Goal: Information Seeking & Learning: Compare options

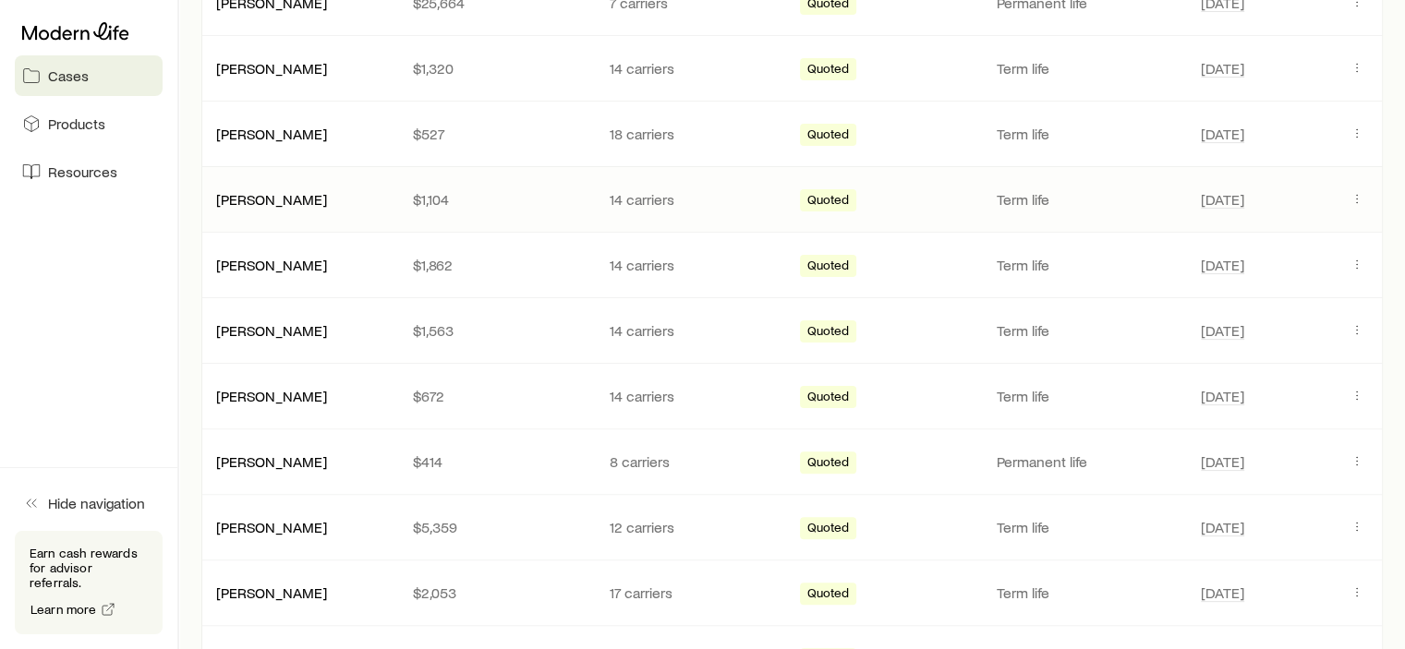
scroll to position [462, 0]
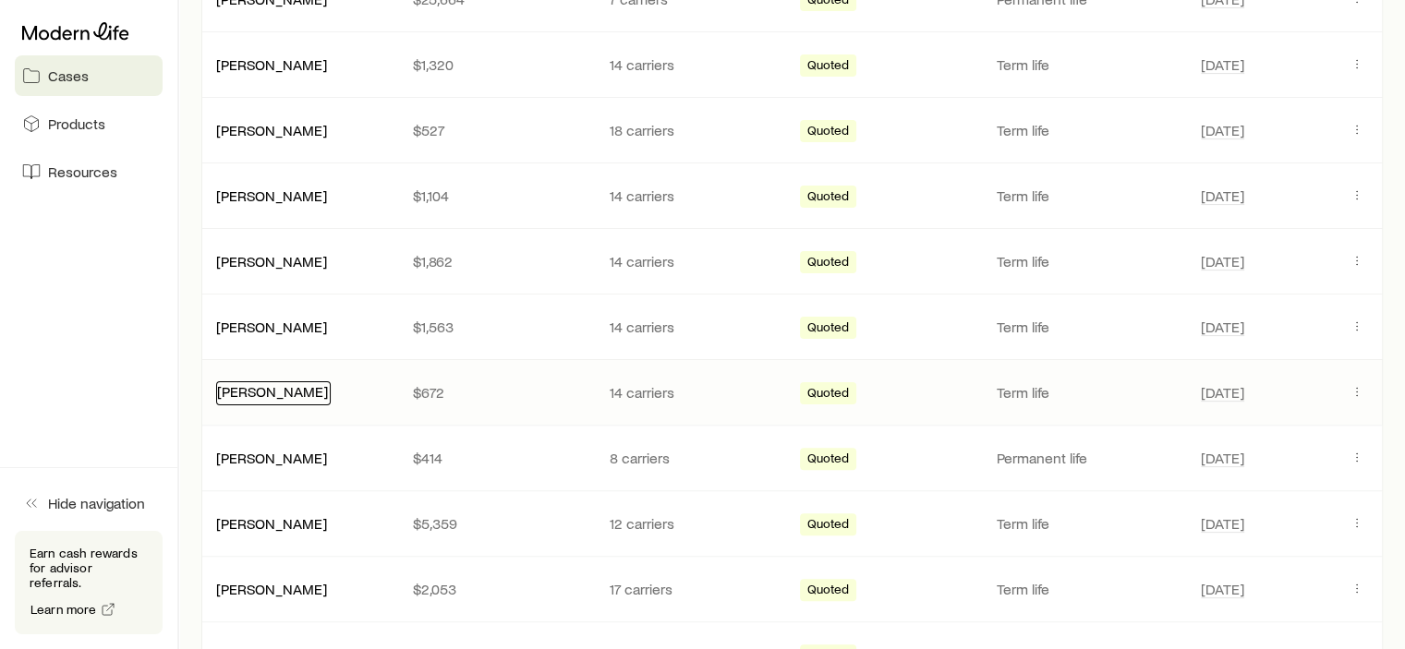
click at [286, 385] on link "[PERSON_NAME]" at bounding box center [272, 391] width 111 height 18
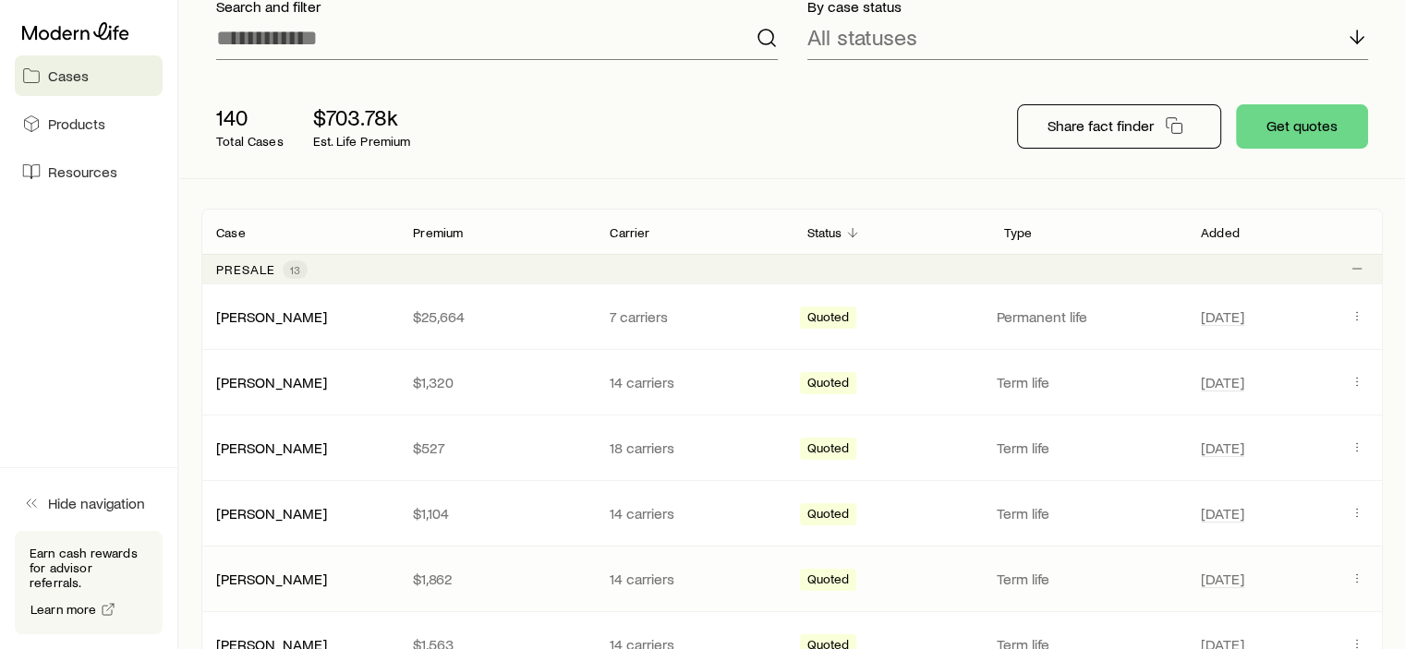
scroll to position [370, 0]
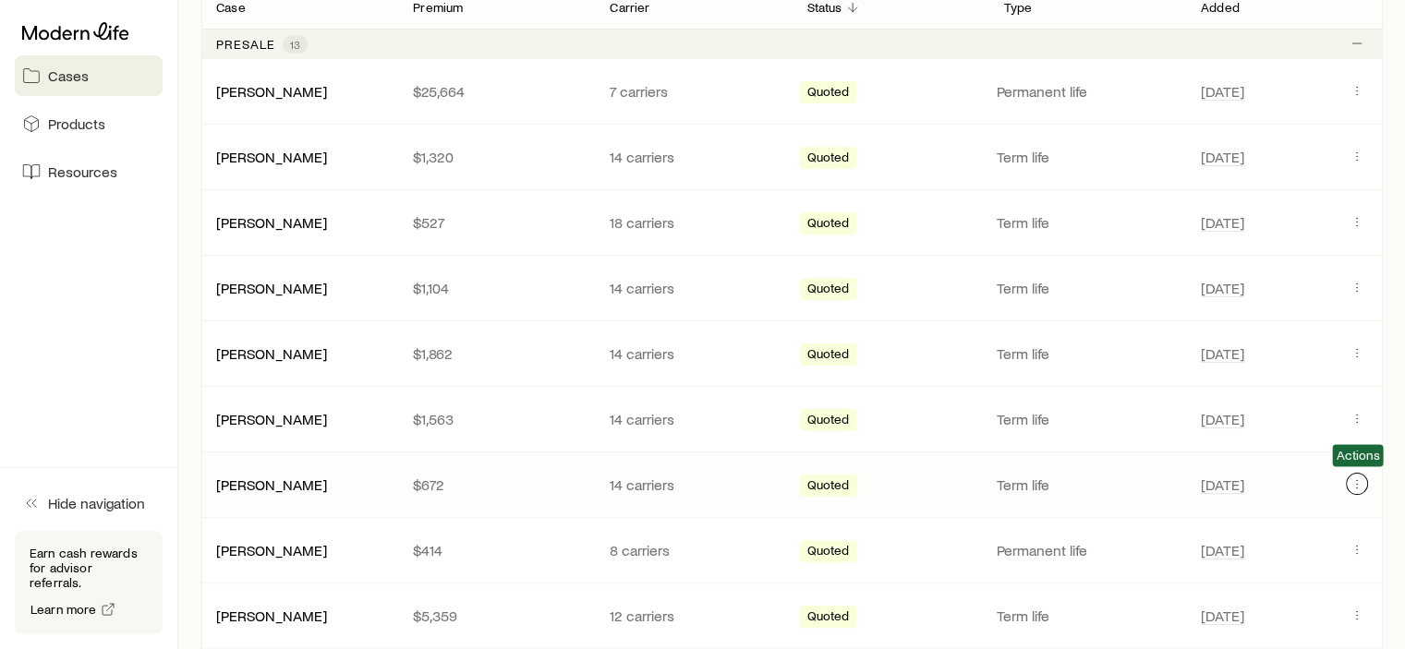
click at [1357, 484] on icon "Client cases" at bounding box center [1357, 484] width 1 height 1
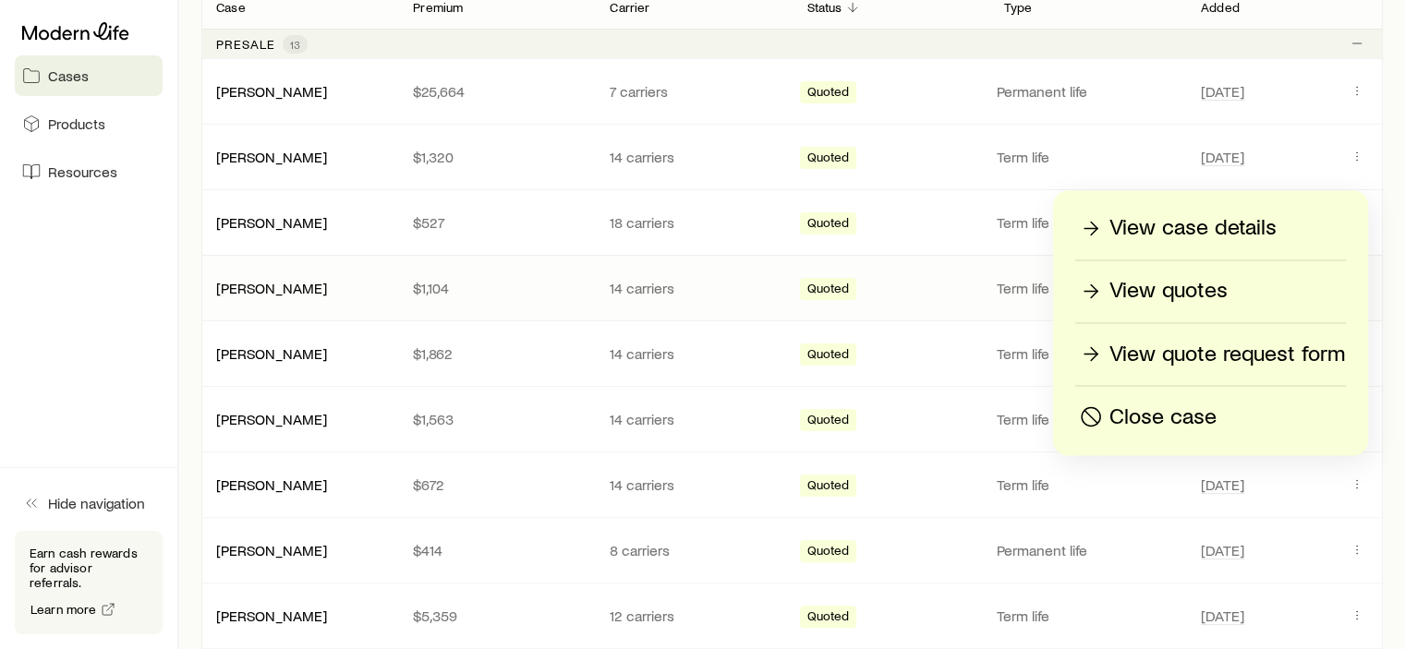
click at [1204, 290] on p "View quotes" at bounding box center [1169, 291] width 118 height 30
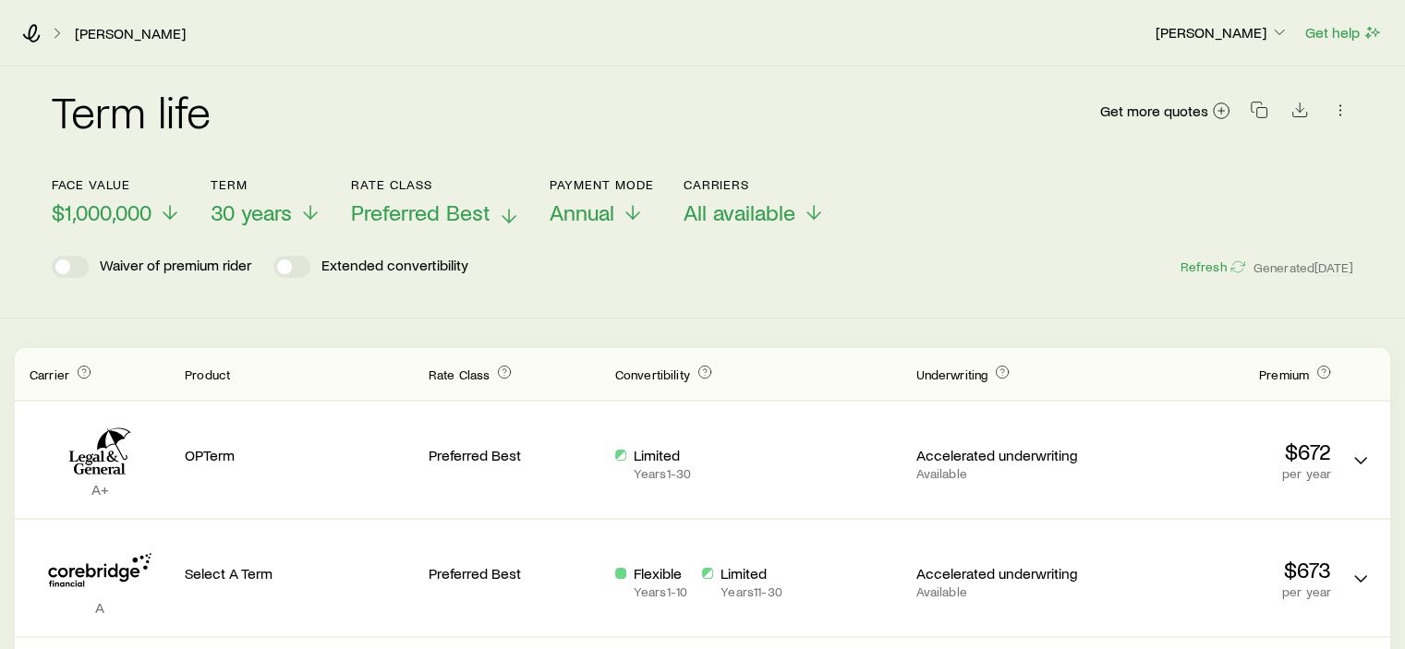
click at [491, 217] on p "Preferred Best" at bounding box center [435, 213] width 169 height 26
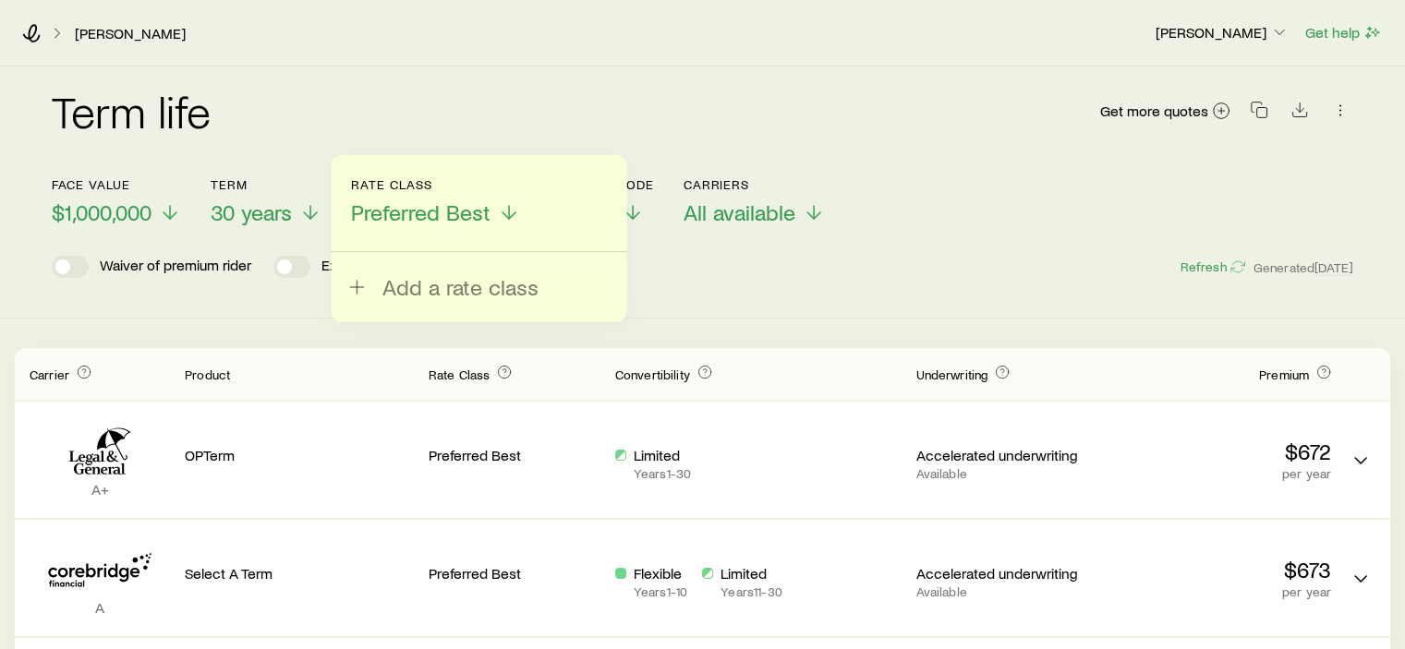
click at [460, 303] on div "Add a rate class" at bounding box center [479, 238] width 296 height 167
click at [456, 289] on span "Add a rate class" at bounding box center [460, 287] width 156 height 26
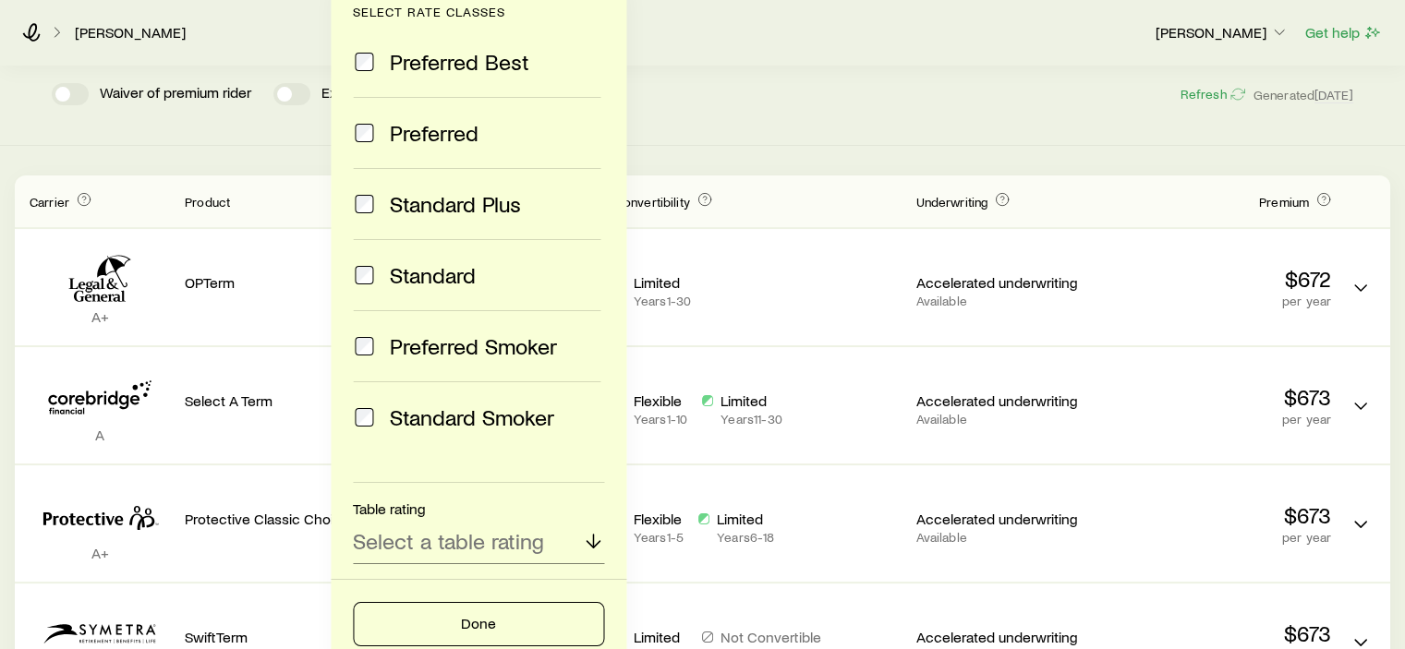
scroll to position [185, 0]
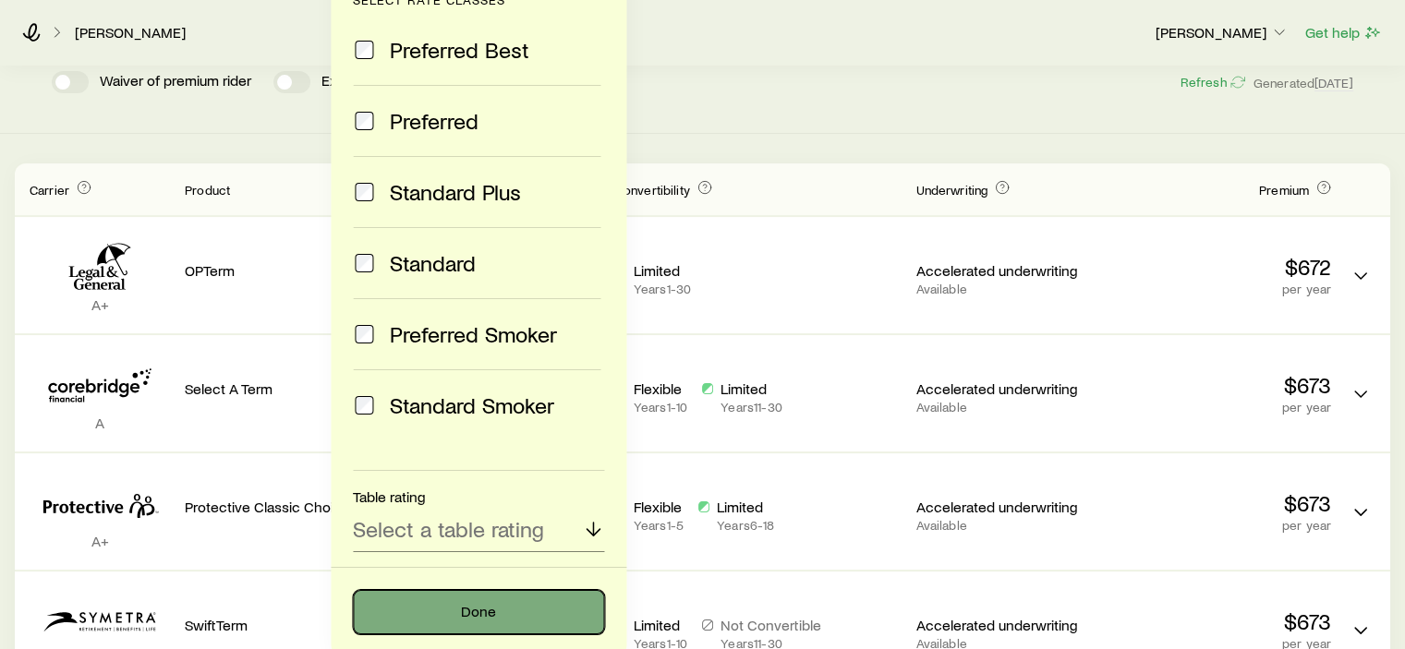
click at [450, 611] on button "Done" at bounding box center [478, 612] width 251 height 44
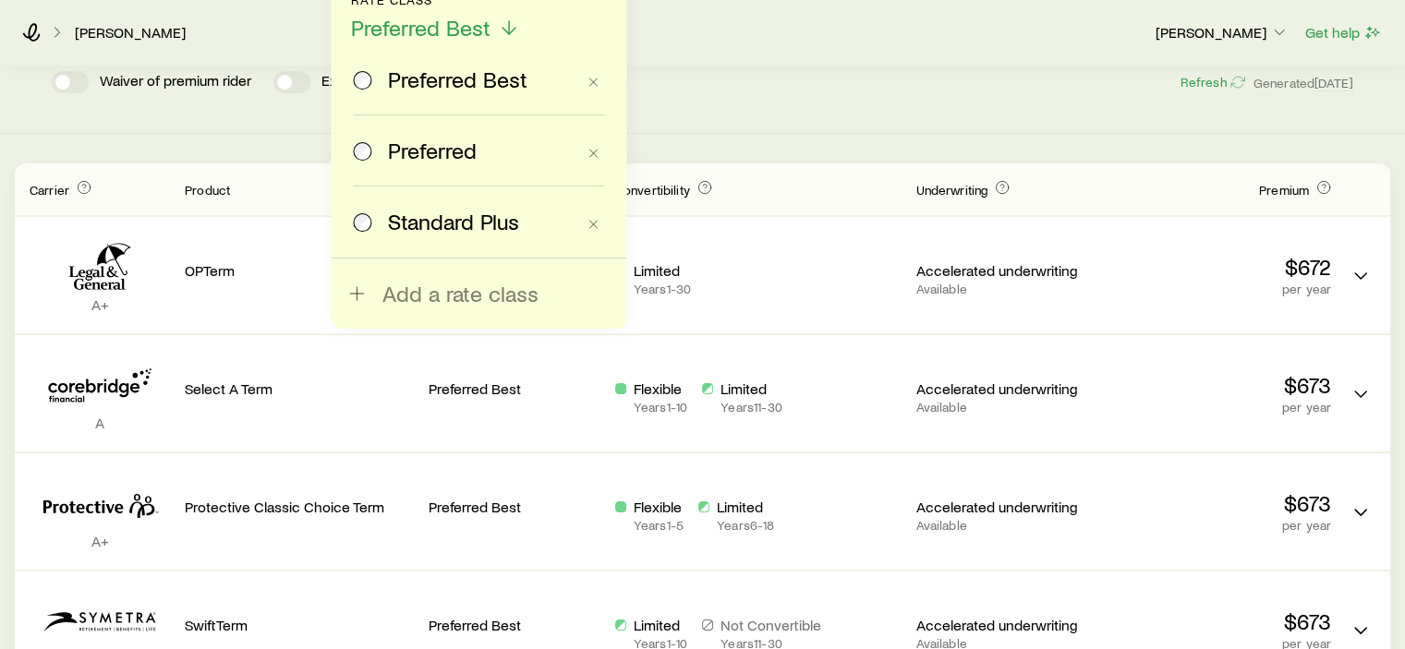
click at [432, 221] on span "Standard Plus" at bounding box center [453, 222] width 131 height 26
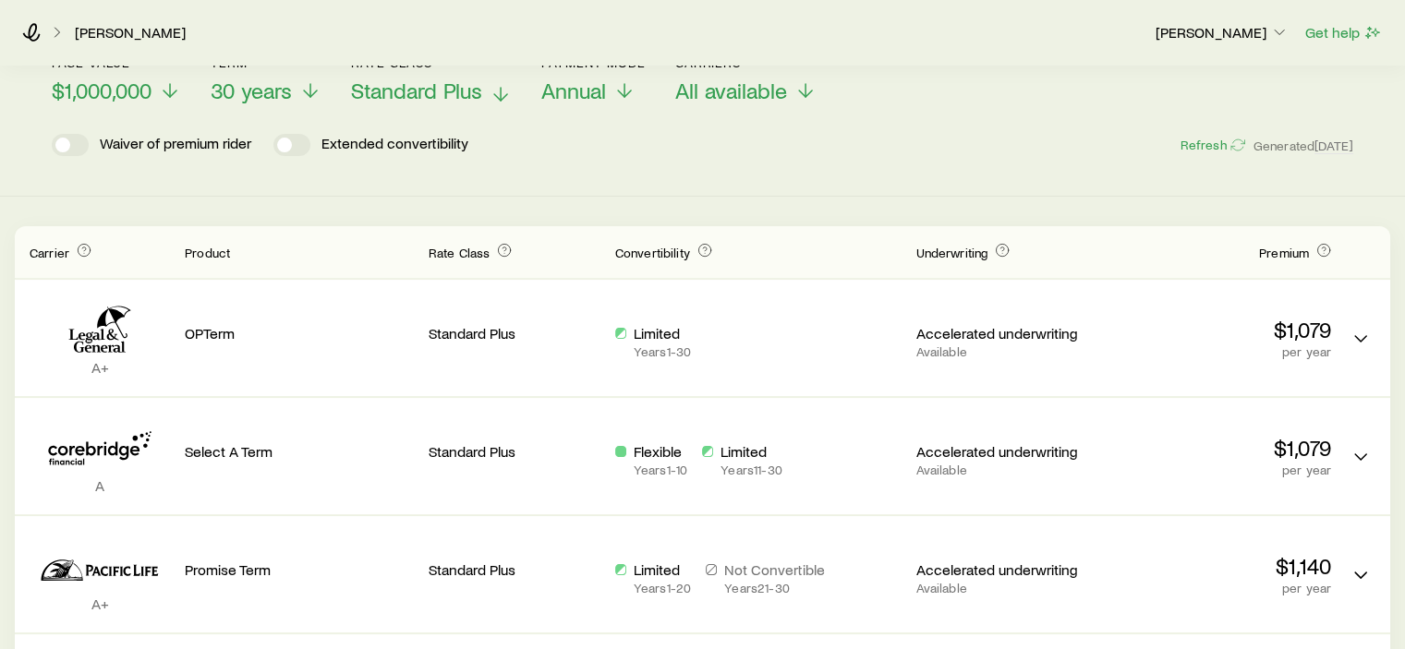
scroll to position [0, 0]
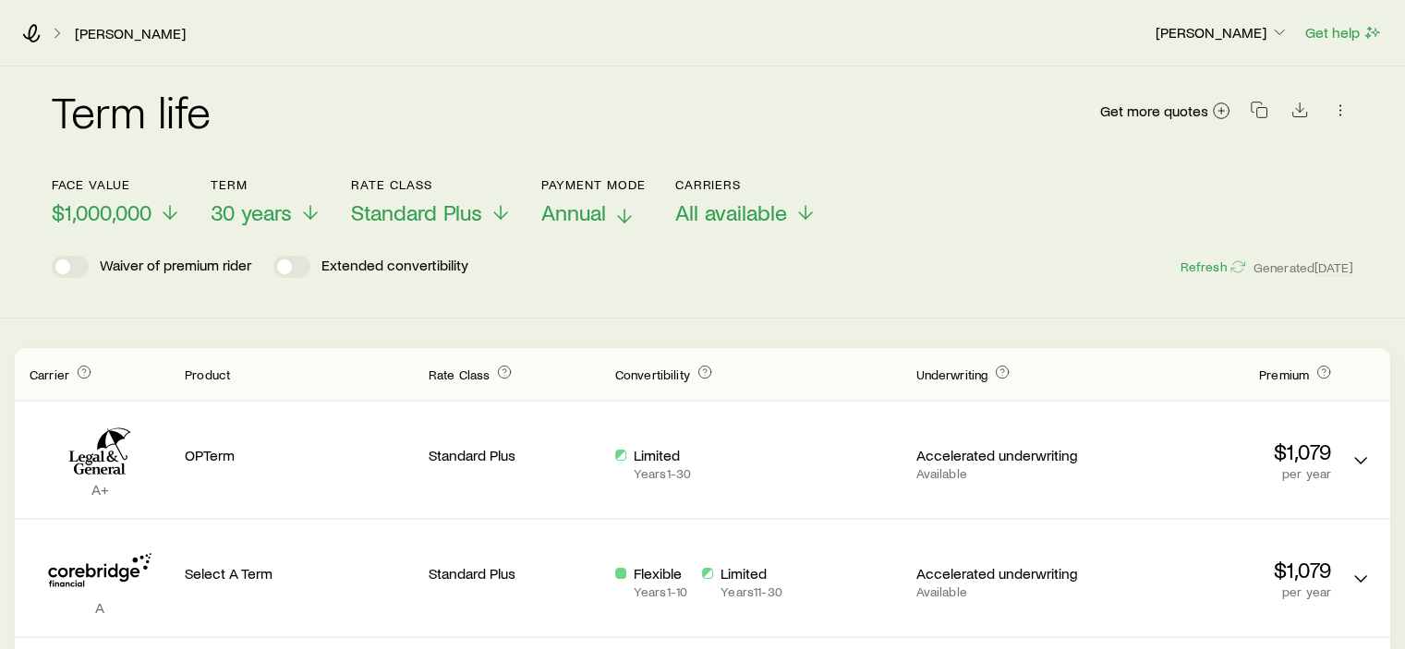
click at [561, 214] on span "Annual" at bounding box center [573, 213] width 65 height 26
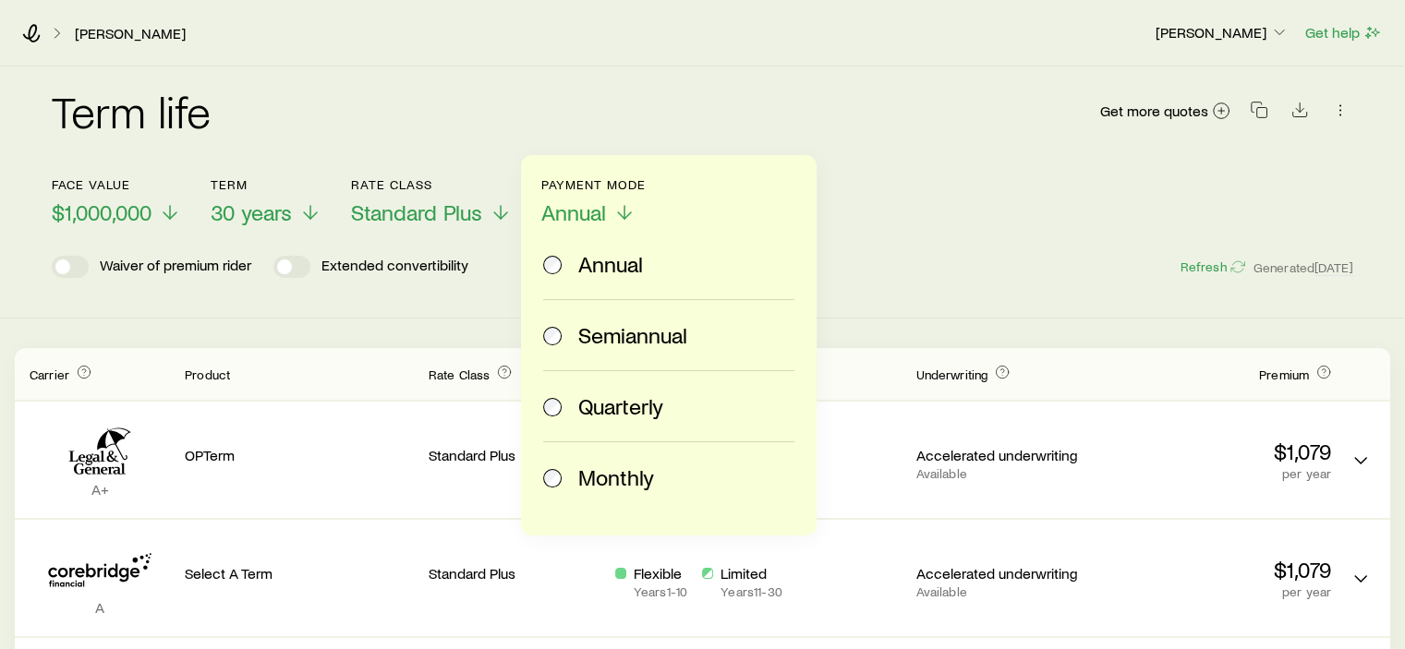
click at [587, 477] on span "Monthly" at bounding box center [616, 478] width 76 height 26
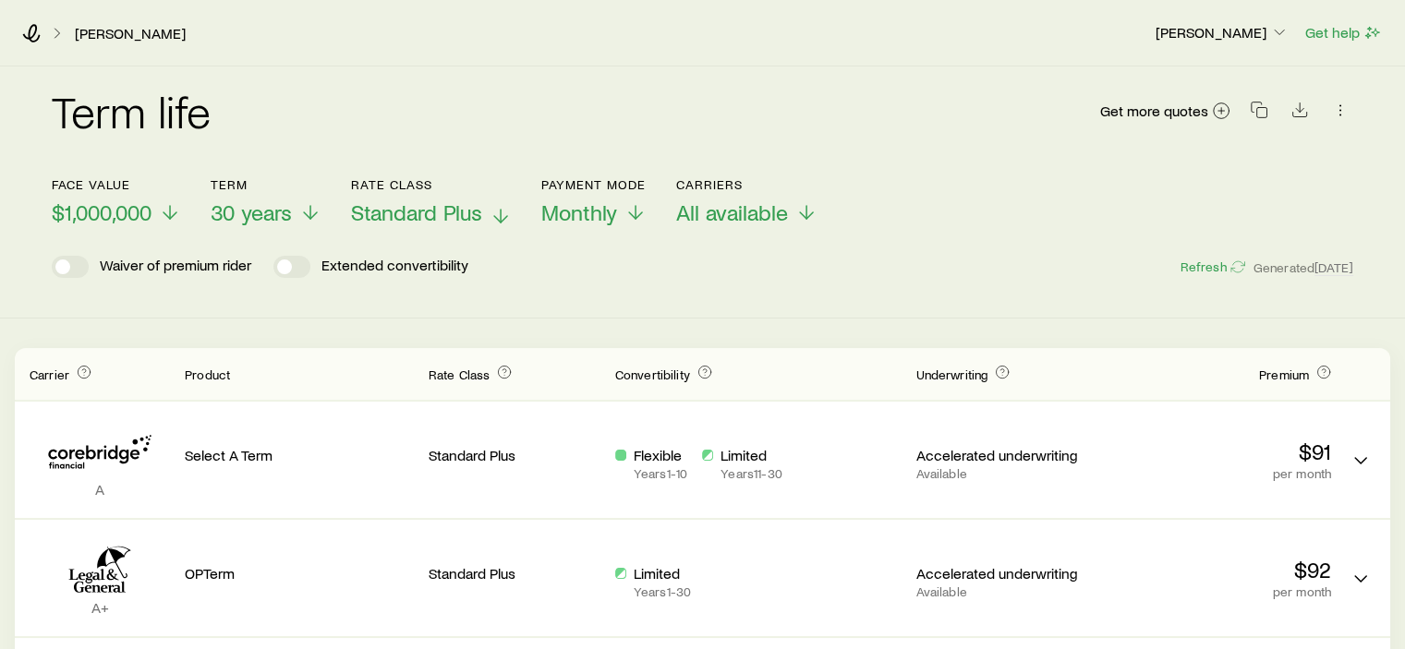
click at [469, 213] on span "Standard Plus" at bounding box center [416, 213] width 131 height 26
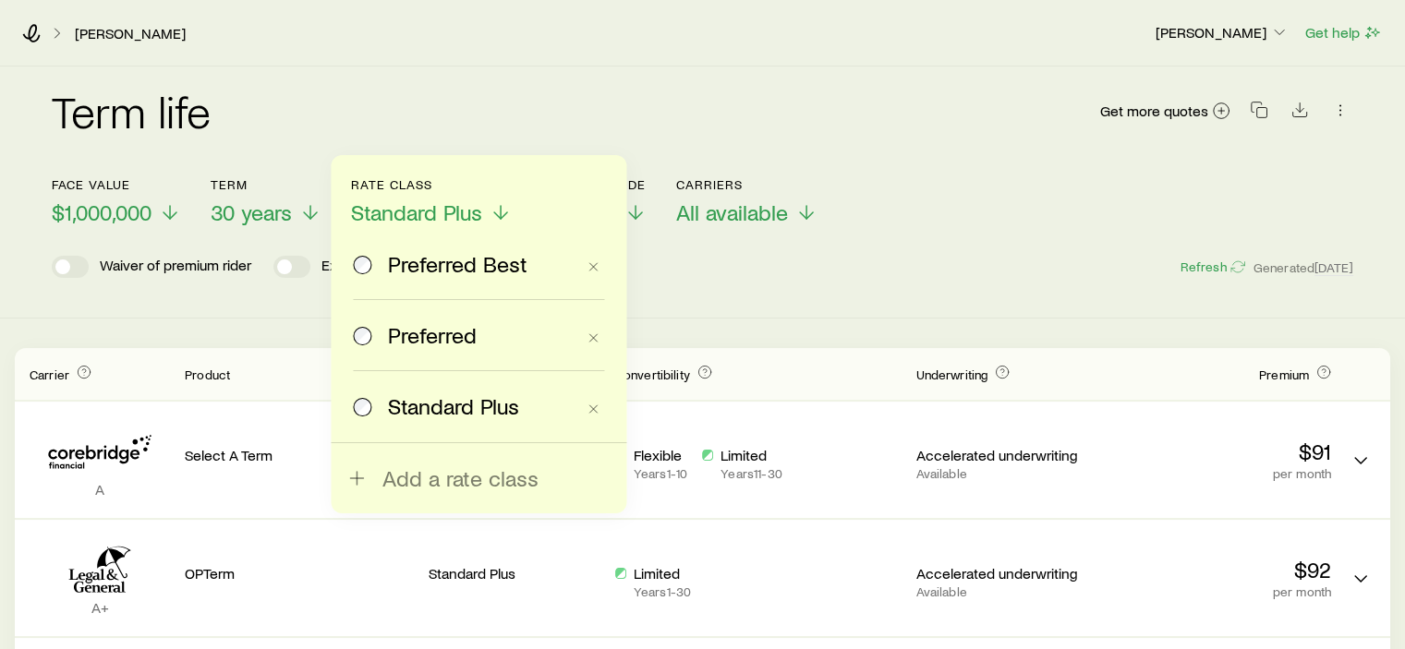
click at [433, 339] on span "Preferred" at bounding box center [432, 335] width 89 height 26
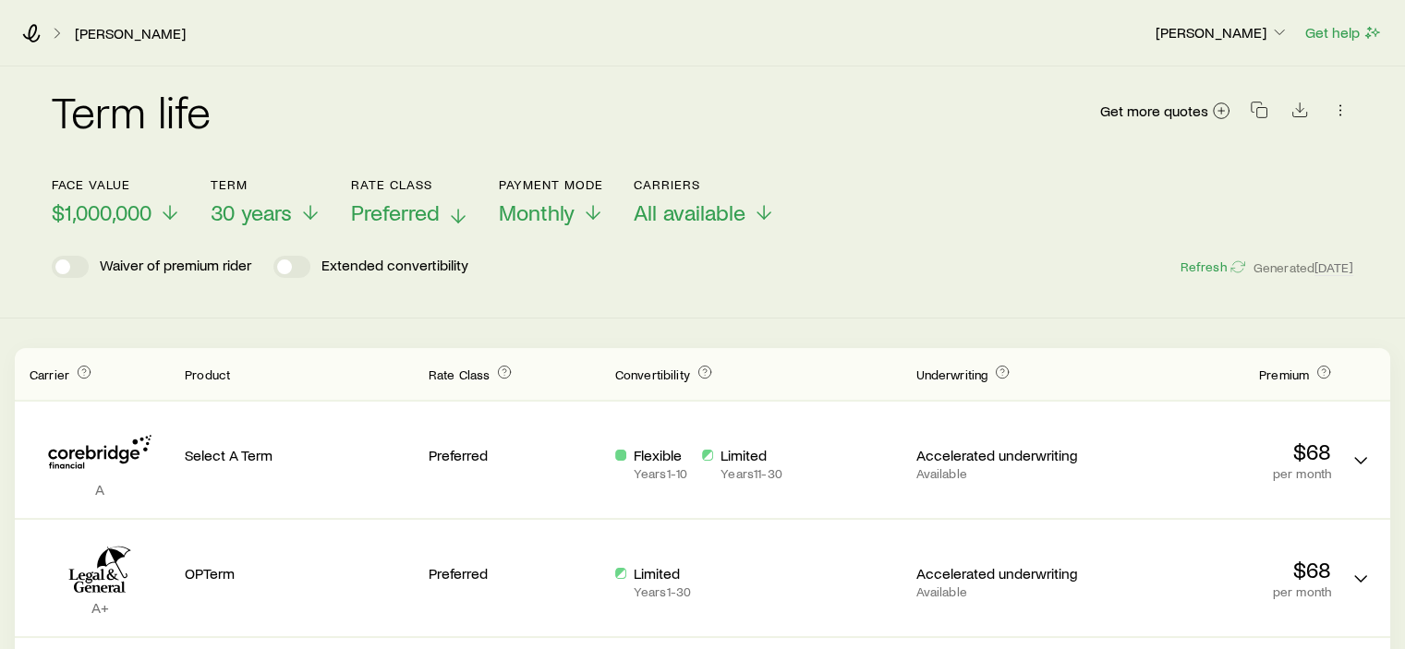
click at [391, 200] on span "Preferred" at bounding box center [395, 213] width 89 height 26
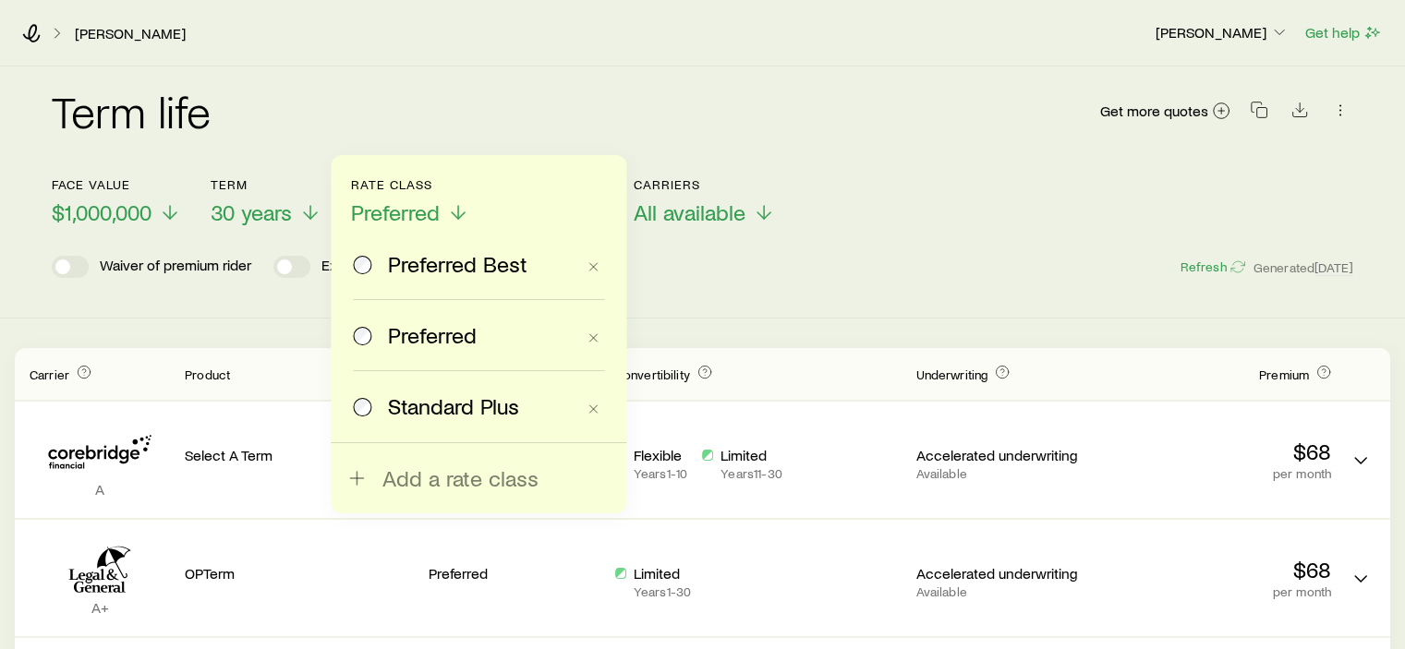
click at [413, 410] on span "Standard Plus" at bounding box center [453, 407] width 131 height 26
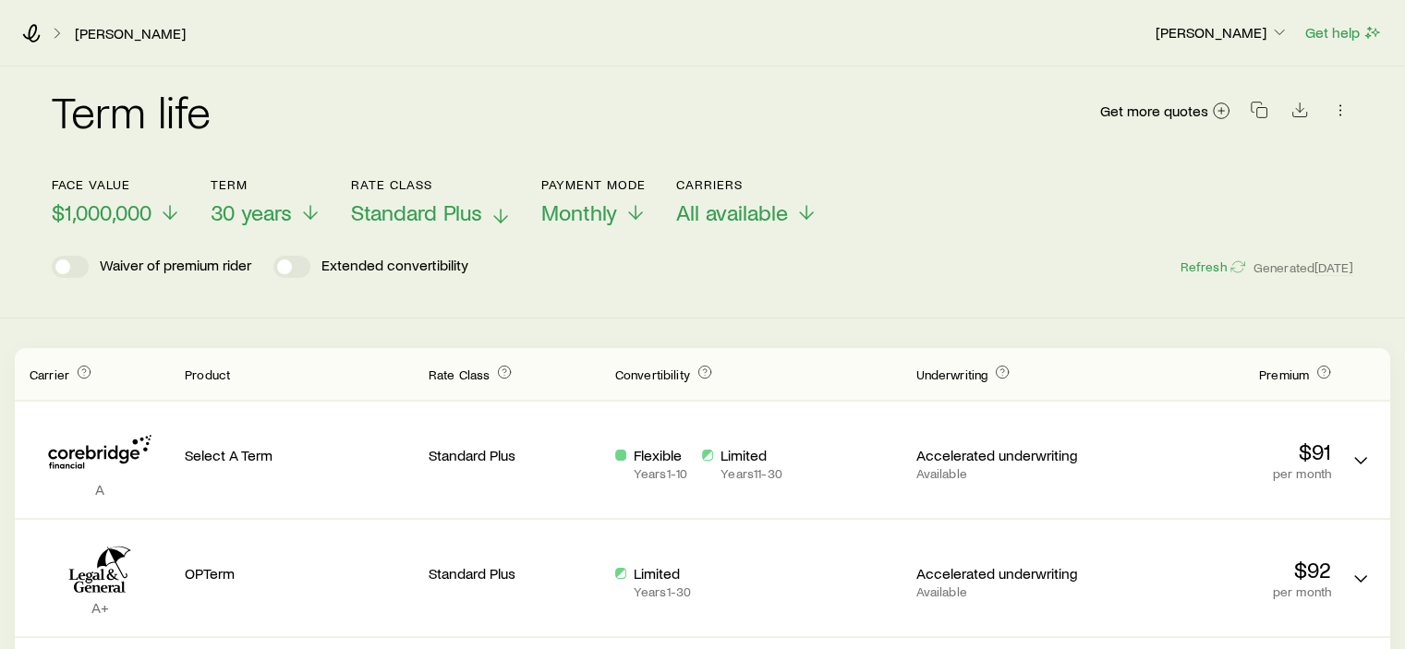
click at [395, 222] on span "Standard Plus" at bounding box center [416, 213] width 131 height 26
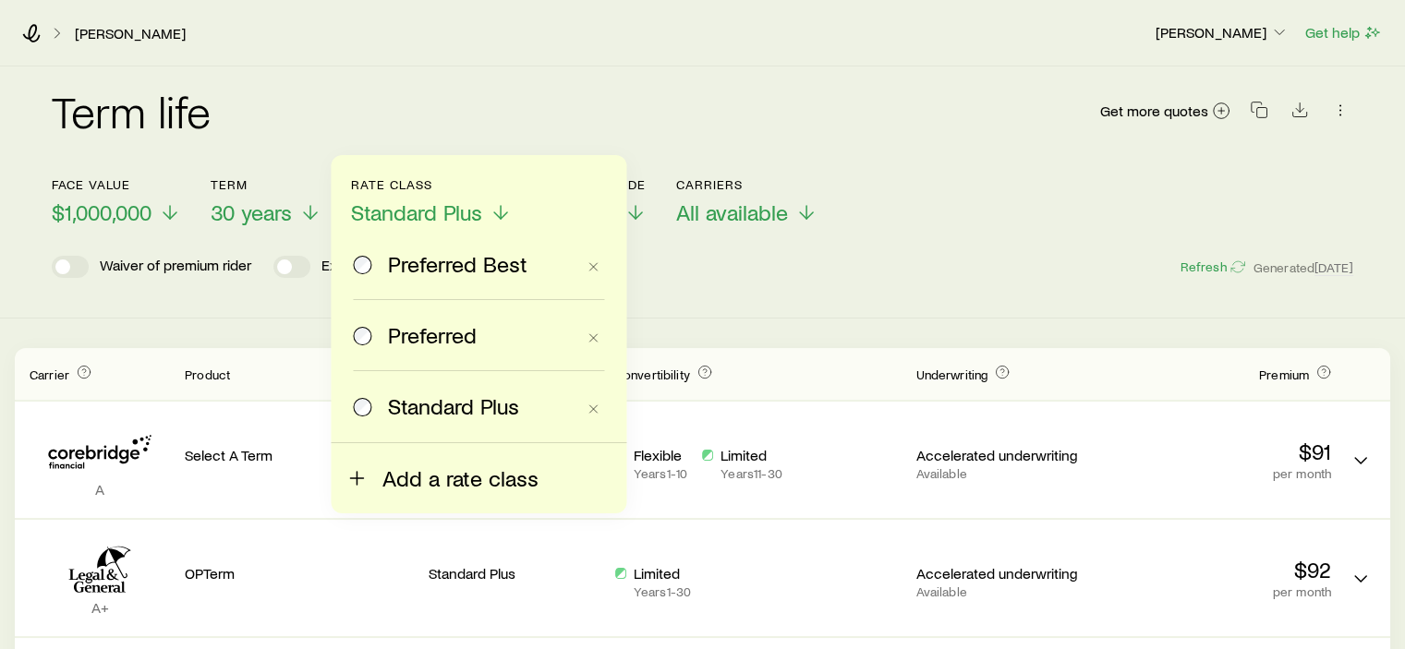
click at [390, 469] on span "Add a rate class" at bounding box center [460, 479] width 156 height 26
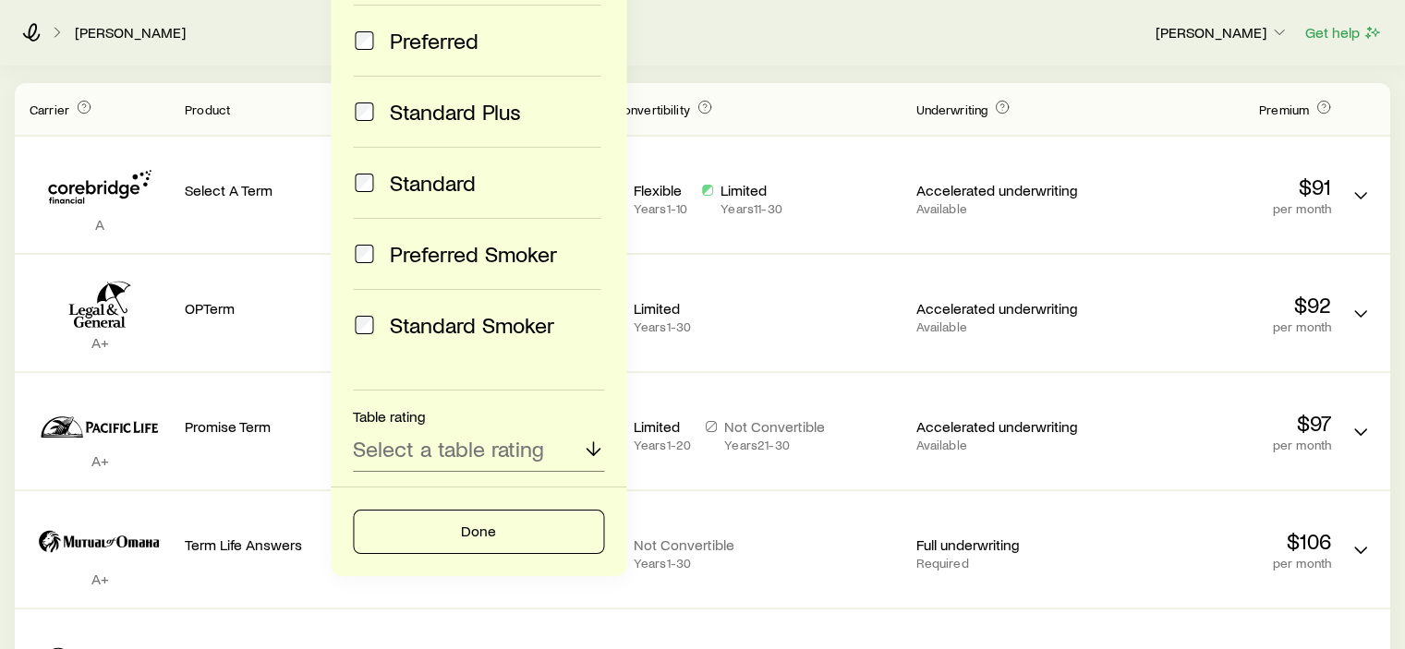
scroll to position [277, 0]
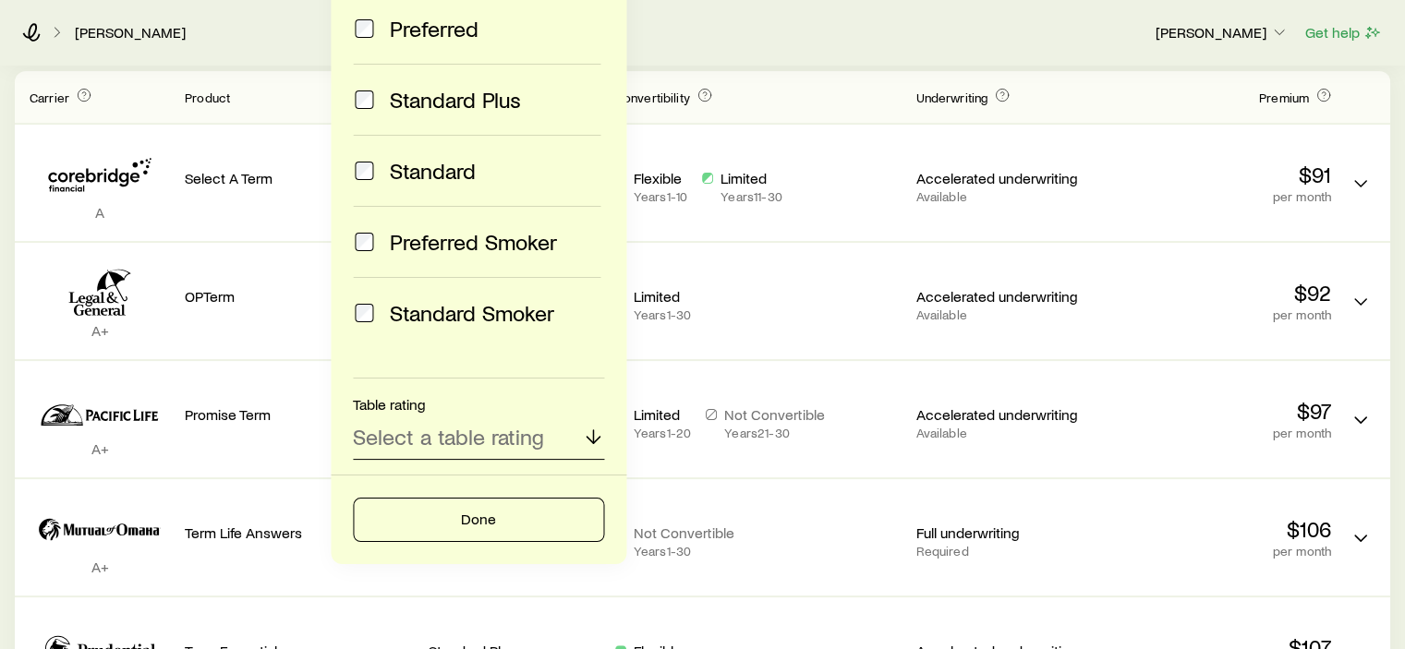
click at [411, 433] on p "Select a table rating" at bounding box center [448, 437] width 191 height 26
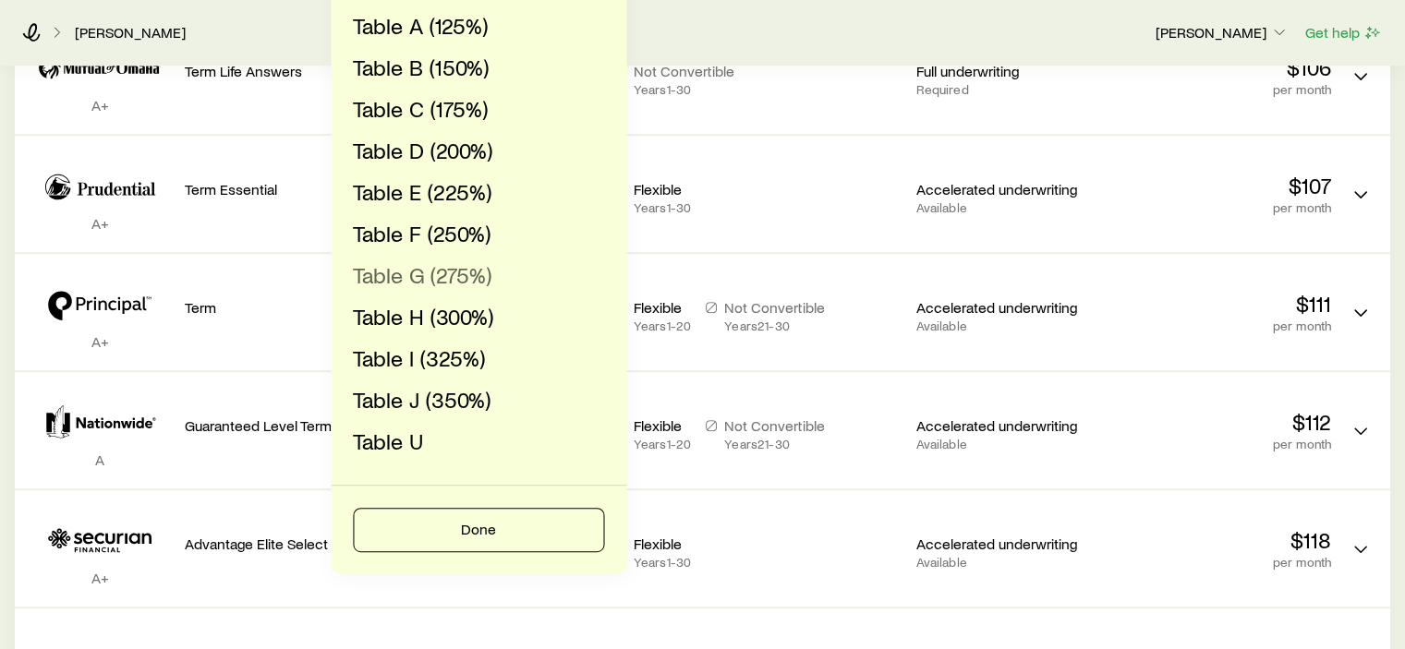
scroll to position [370, 0]
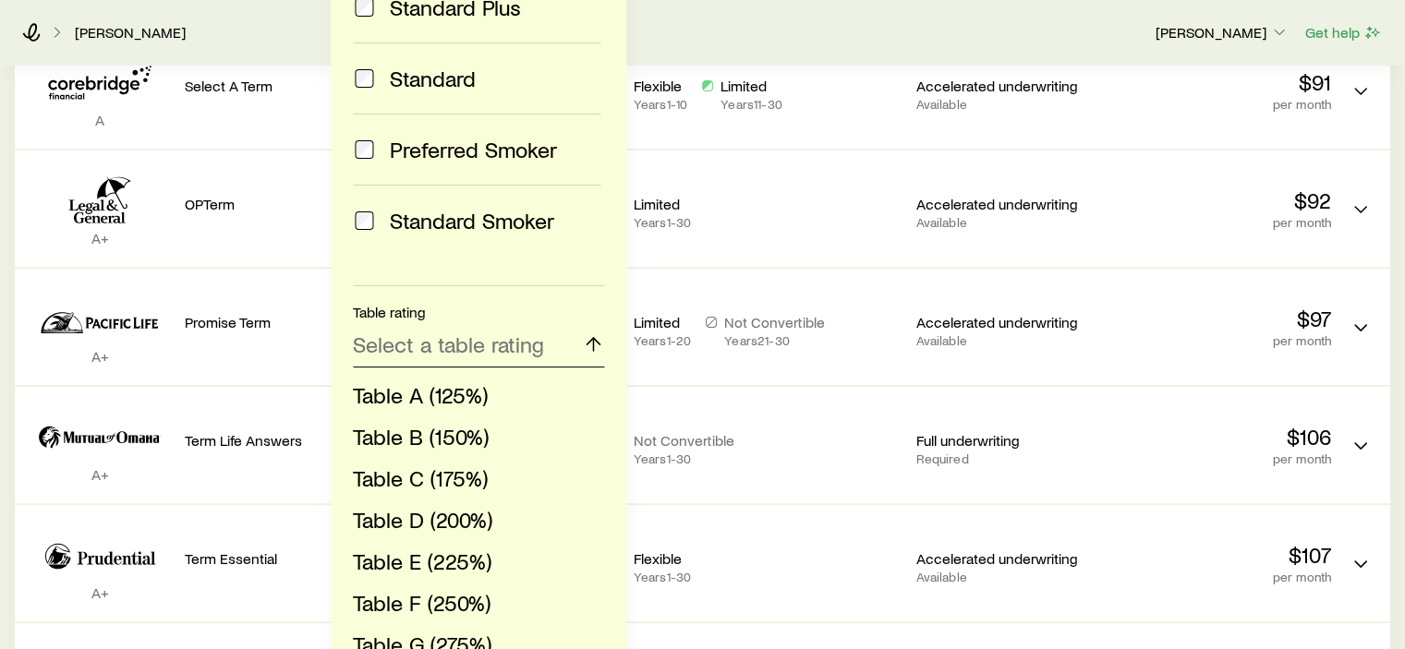
click at [434, 348] on p "Select a table rating" at bounding box center [448, 345] width 191 height 26
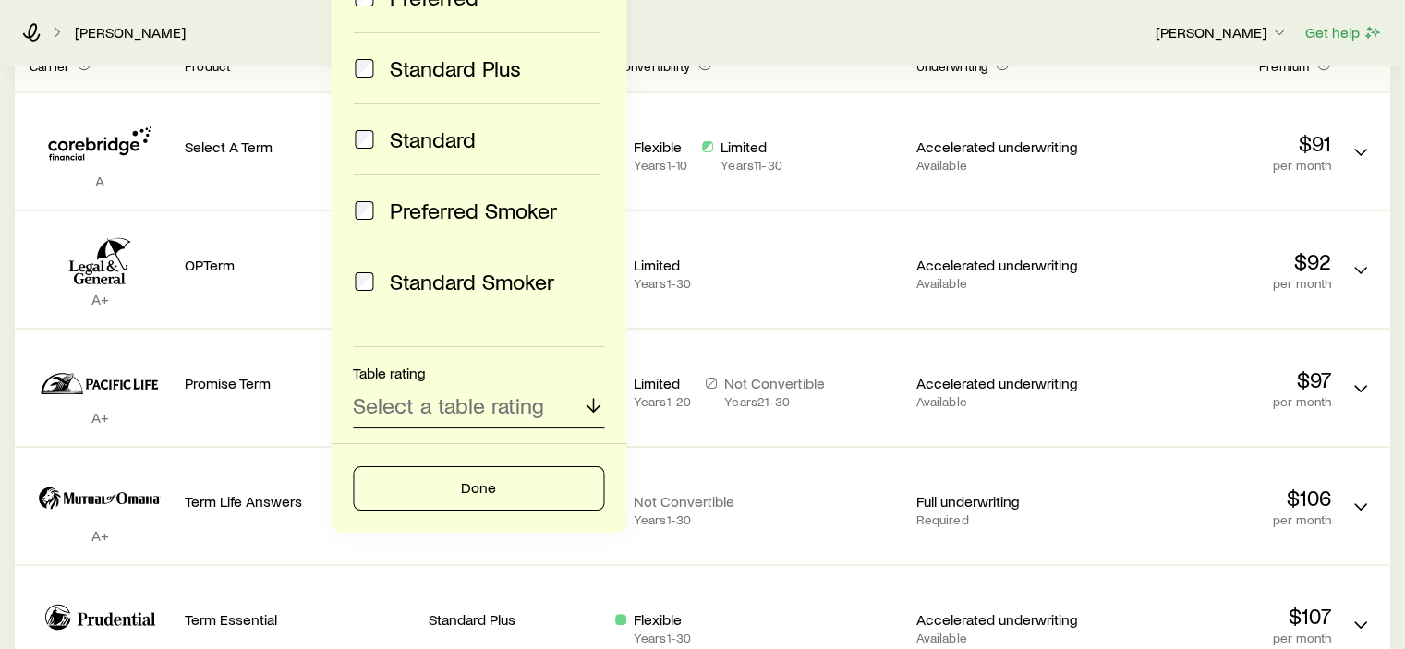
scroll to position [277, 0]
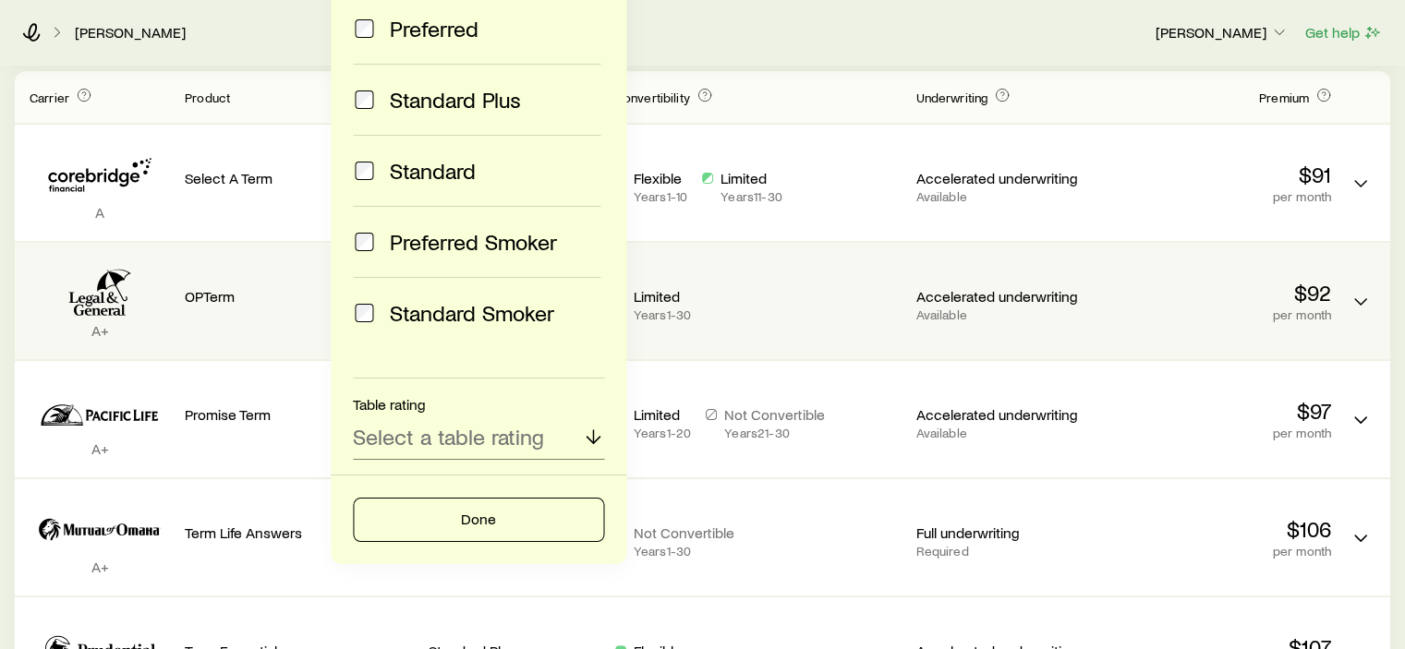
click at [710, 256] on div "A+ OPTerm Standard Plus Limited Years 1 - 30 Accelerated underwriting Available…" at bounding box center [703, 301] width 1376 height 116
